Goal: Complete application form

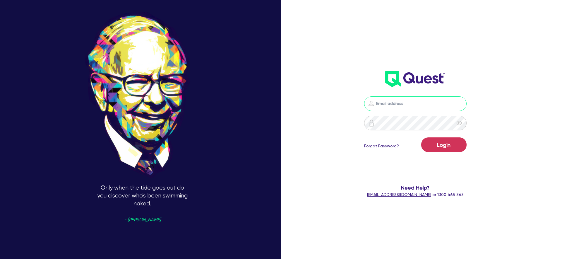
type input "[PERSON_NAME][EMAIL_ADDRESS][PERSON_NAME][DOMAIN_NAME]"
click at [430, 149] on button "Login" at bounding box center [443, 144] width 45 height 15
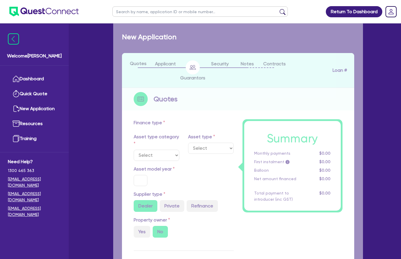
select select "SECONDARY_ASSETS"
type input "2025"
radio input "true"
type input "50,000"
type input "4"
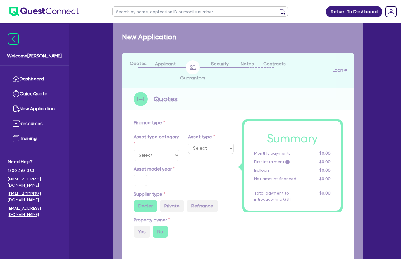
type input "2,065.78"
type input "17"
type input "900"
select select "CNC_AND_EDGE_BENDERS"
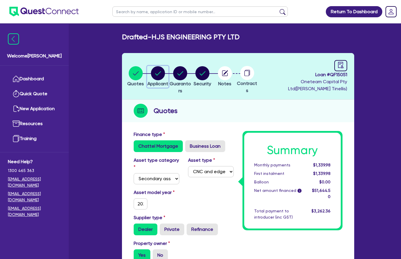
click at [164, 74] on circle "button" at bounding box center [158, 73] width 14 height 14
select select "COMPANY"
select select "MANUFACTURING"
select select "WHOLE_OR_PARTIAL"
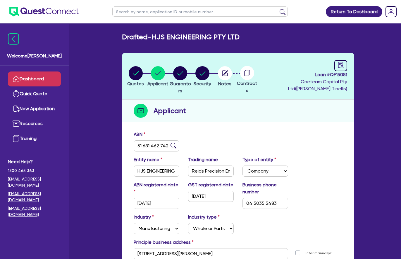
click at [50, 80] on link "Dashboard" at bounding box center [34, 78] width 53 height 15
